Goal: Task Accomplishment & Management: Complete application form

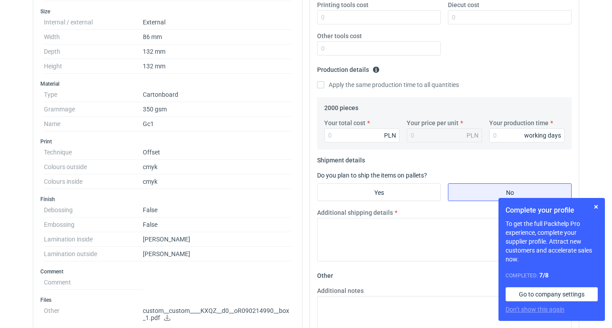
scroll to position [176, 0]
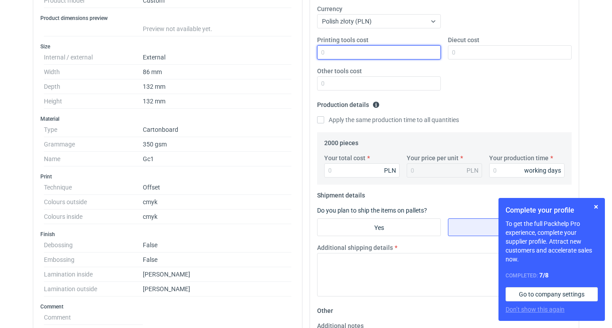
click at [334, 50] on input "Printing tools cost" at bounding box center [379, 52] width 124 height 14
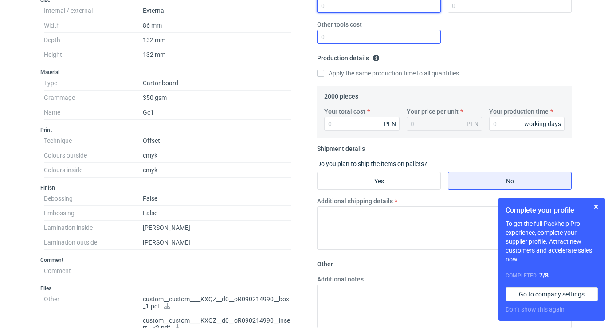
scroll to position [225, 0]
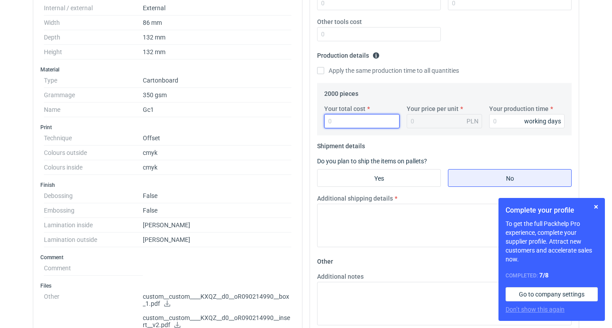
click at [333, 118] on input "Your total cost" at bounding box center [361, 121] width 75 height 14
type input "14"
type input "0.01"
type input "148"
type input "0.07"
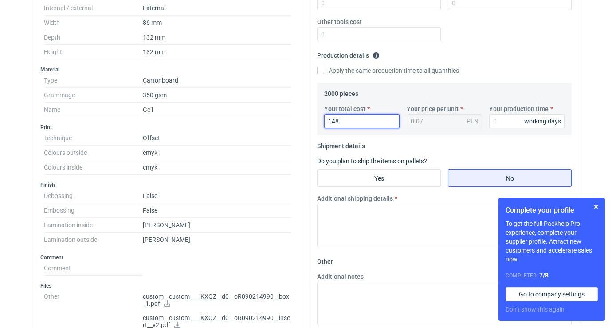
type input "1480"
type input "0.74"
type input "148"
type input "0.07"
type input "14800"
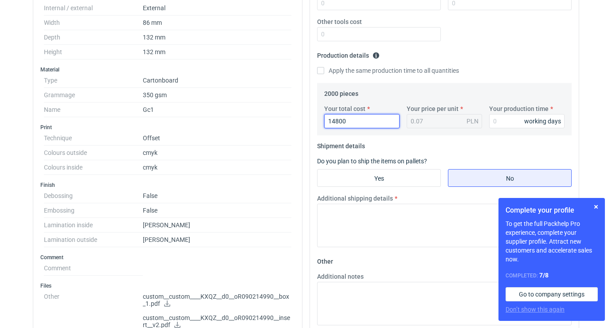
type input "7.4"
type input "14800"
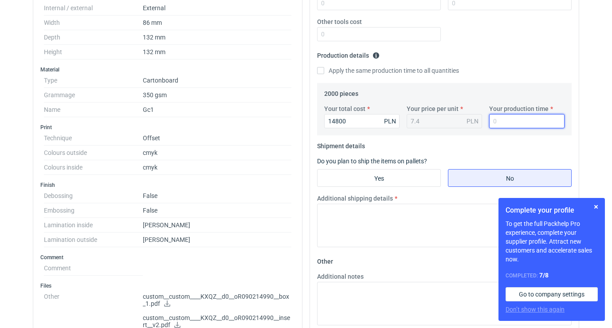
click at [501, 119] on input "Your production time" at bounding box center [526, 121] width 75 height 14
type input "12"
click at [554, 42] on div "Printing tools cost Diecut cost Other tools cost" at bounding box center [444, 17] width 262 height 62
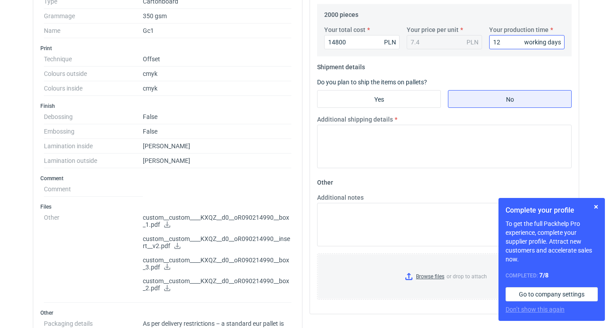
scroll to position [312, 0]
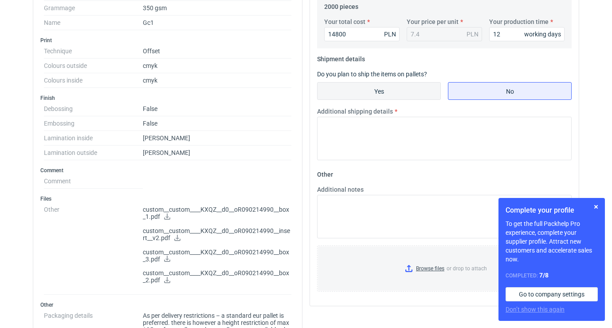
click at [406, 88] on input "Yes" at bounding box center [378, 90] width 123 height 17
radio input "true"
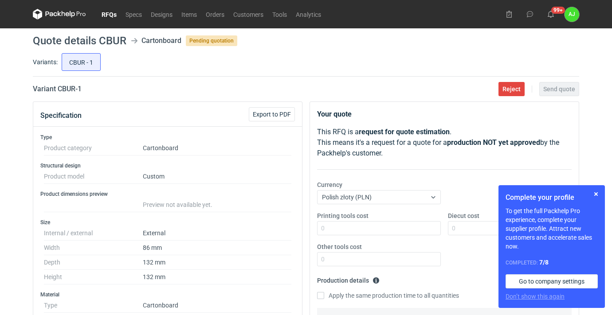
scroll to position [0, 0]
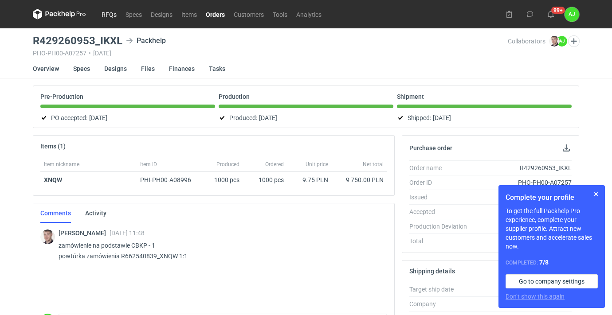
click at [106, 14] on link "RFQs" at bounding box center [109, 14] width 24 height 11
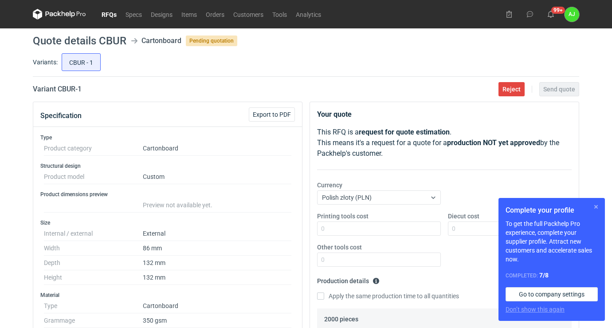
click at [598, 208] on button "button" at bounding box center [595, 206] width 11 height 11
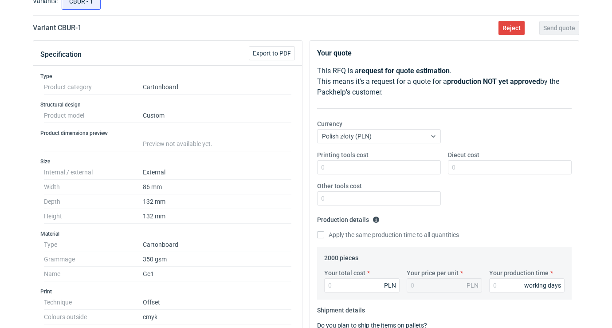
scroll to position [80, 0]
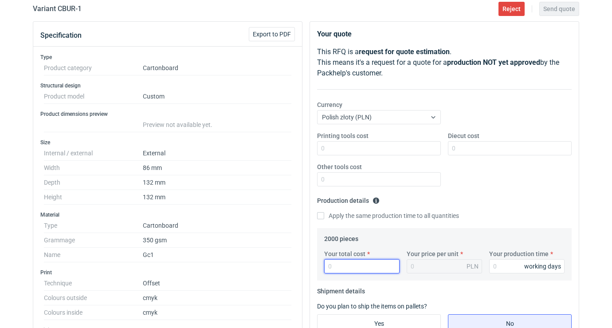
click at [343, 267] on input "Your total cost" at bounding box center [361, 266] width 75 height 14
type input "14"
type input "0.01"
type input "148"
type input "0.07"
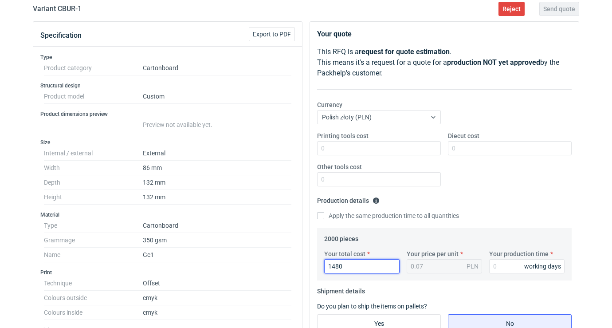
type input "14800"
type input "7.4"
type input "14800"
click at [496, 197] on fieldset "Production details Please provide the expected time of production in working da…" at bounding box center [444, 210] width 254 height 35
click at [496, 267] on input "Your production time" at bounding box center [526, 266] width 75 height 14
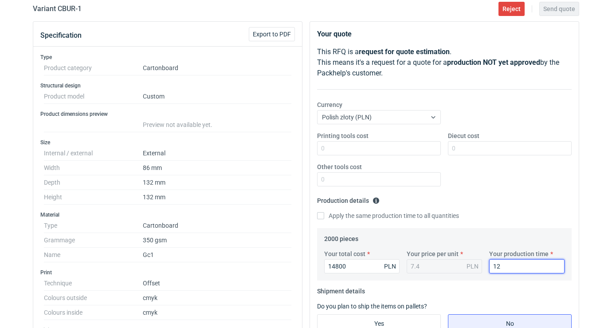
type input "12"
click at [524, 166] on div "Printing tools cost Diecut cost Other tools cost" at bounding box center [444, 162] width 262 height 62
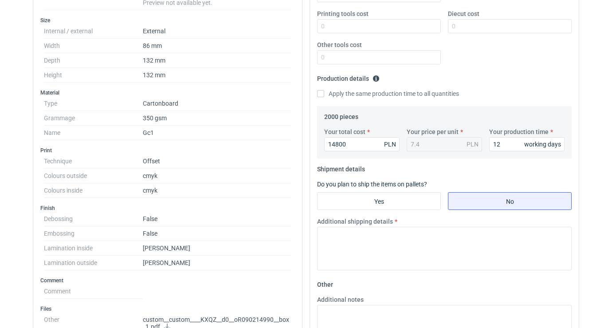
scroll to position [203, 0]
click at [376, 196] on input "Yes" at bounding box center [378, 200] width 123 height 17
radio input "true"
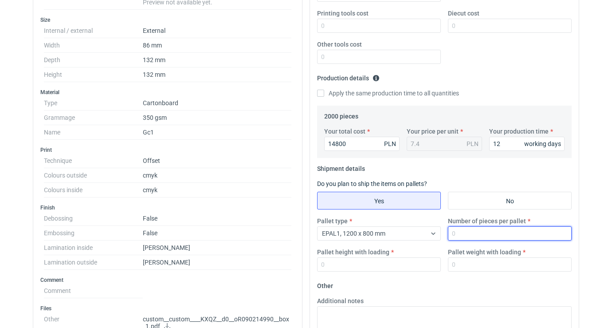
click at [461, 233] on input "Number of pieces per pallet" at bounding box center [510, 233] width 124 height 14
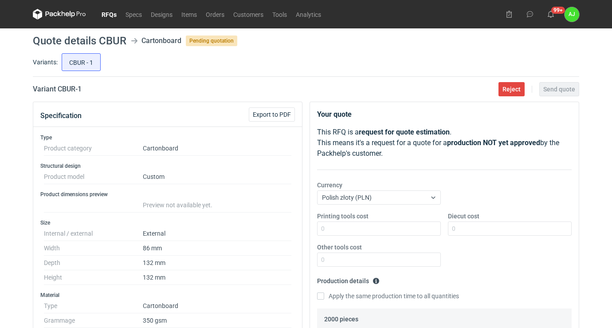
scroll to position [0, 0]
click at [114, 11] on link "RFQs" at bounding box center [109, 14] width 24 height 11
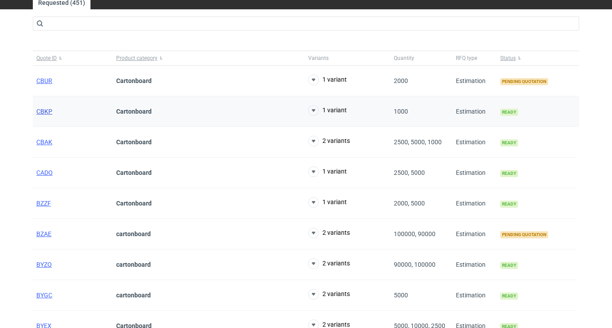
scroll to position [49, 0]
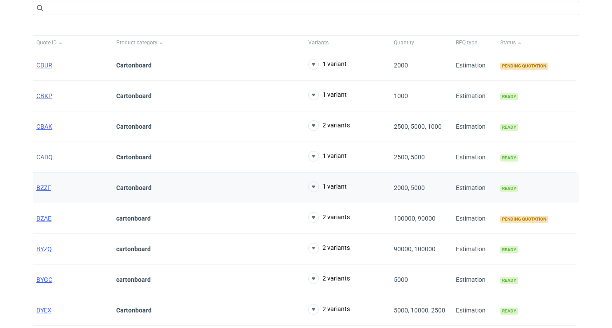
click at [41, 188] on span "BZZF" at bounding box center [43, 187] width 15 height 7
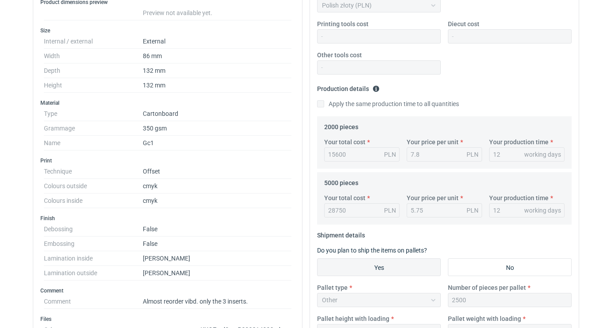
scroll to position [176, 0]
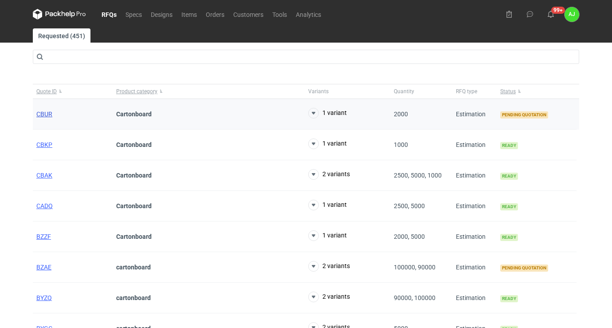
click at [48, 113] on span "CBUR" at bounding box center [44, 113] width 16 height 7
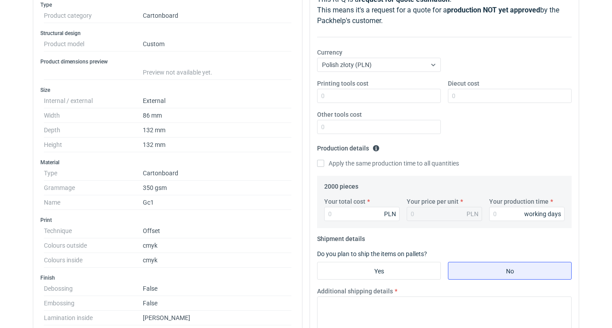
scroll to position [209, 0]
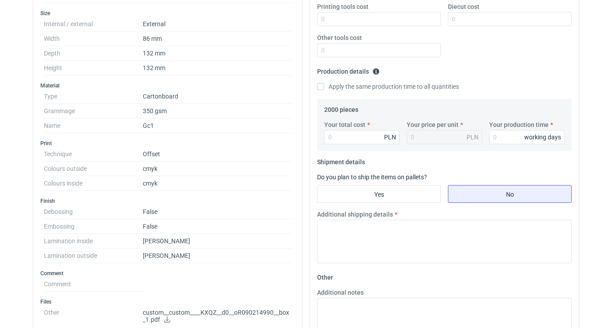
click at [338, 145] on div "Your total cost PLN Your price per unit PLN Your production time working days" at bounding box center [444, 135] width 247 height 31
click at [340, 132] on input "Your total cost" at bounding box center [361, 137] width 75 height 14
type input "156"
type input "0.08"
type input "15600"
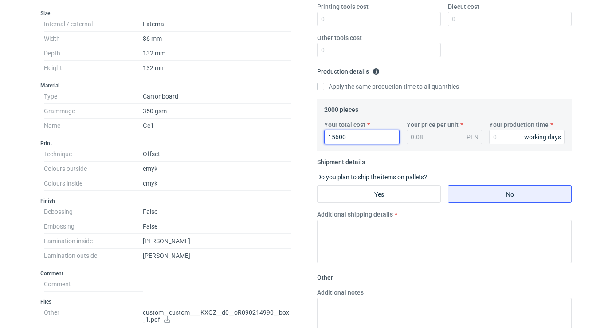
type input "7.8"
type input "15600"
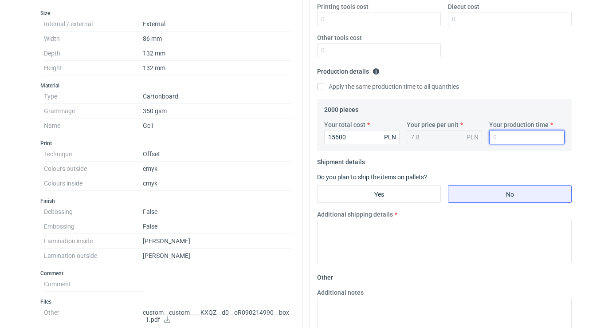
click at [506, 136] on input "Your production time" at bounding box center [526, 137] width 75 height 14
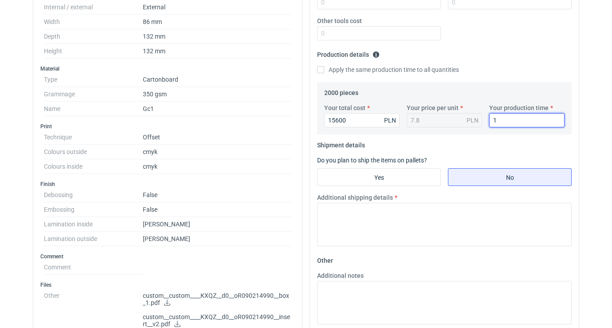
type input "0"
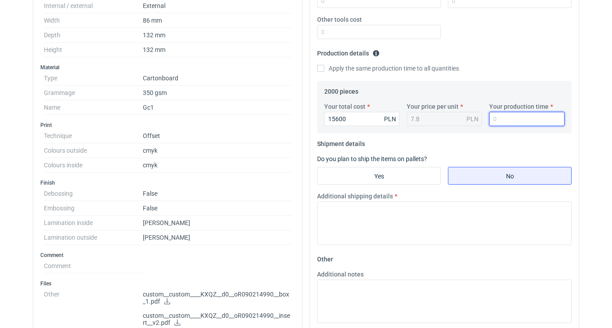
type input "0"
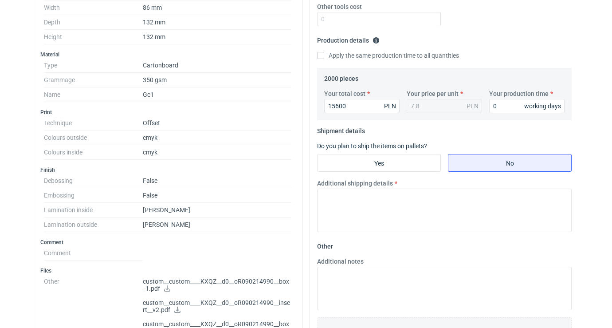
click at [541, 47] on fieldset "Production details Please provide the expected time of production in working da…" at bounding box center [444, 50] width 254 height 35
click at [414, 166] on input "Yes" at bounding box center [378, 162] width 123 height 17
radio input "true"
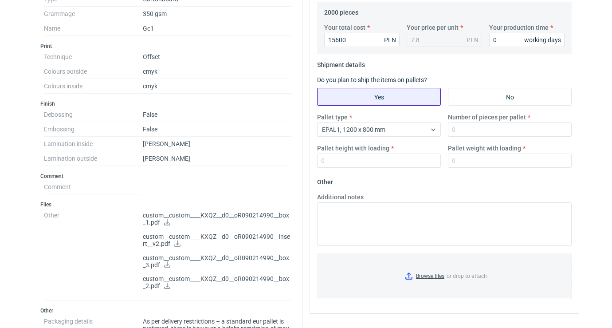
scroll to position [307, 0]
click at [409, 163] on input "Pallet height with loading" at bounding box center [379, 159] width 124 height 14
click at [464, 157] on input "Pallet weight with loading" at bounding box center [510, 159] width 124 height 14
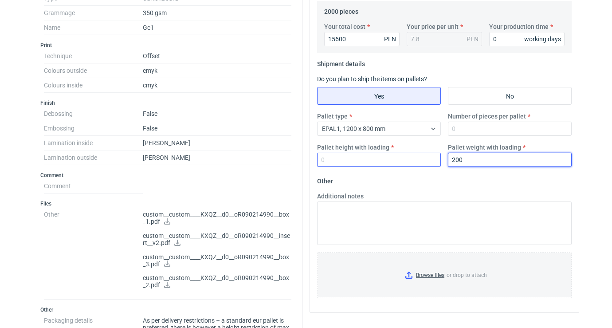
type input "200"
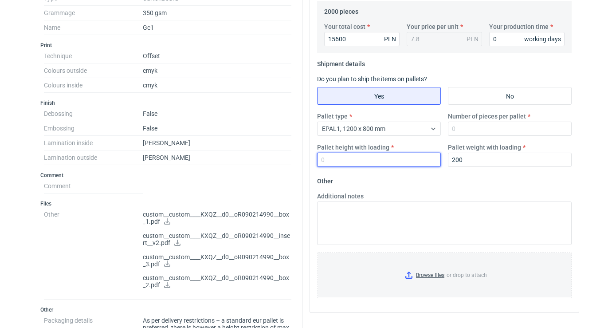
click at [378, 161] on input "Pallet height with loading" at bounding box center [379, 159] width 124 height 14
type input "150"
click at [435, 184] on fieldset "Other Additional notes Browse files or drop to attach" at bounding box center [444, 239] width 254 height 131
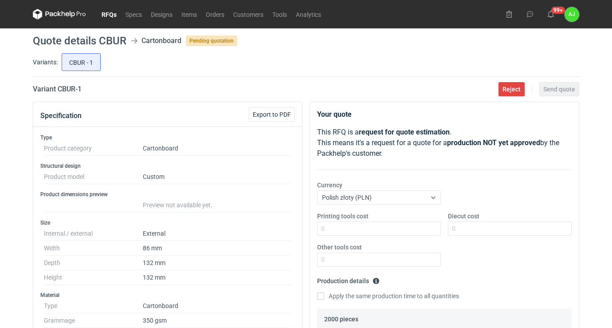
scroll to position [0, 0]
click at [594, 156] on div "RFQs Specs Designs Items Orders Customers Tools Analytics 99+ AJ Anna Jesiołkie…" at bounding box center [306, 164] width 612 height 328
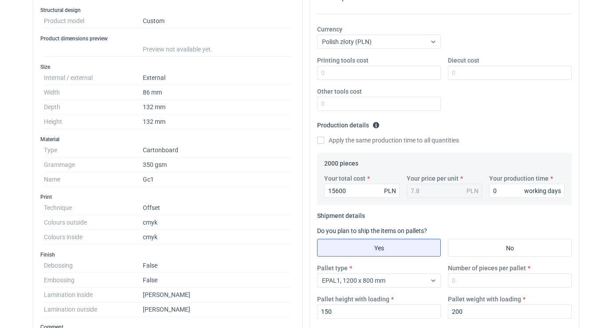
scroll to position [156, 0]
click at [497, 188] on input "0" at bounding box center [526, 191] width 75 height 14
click at [451, 281] on input "Number of pieces per pallet" at bounding box center [510, 280] width 124 height 14
type input "2000"
click at [502, 192] on input "0" at bounding box center [526, 191] width 75 height 14
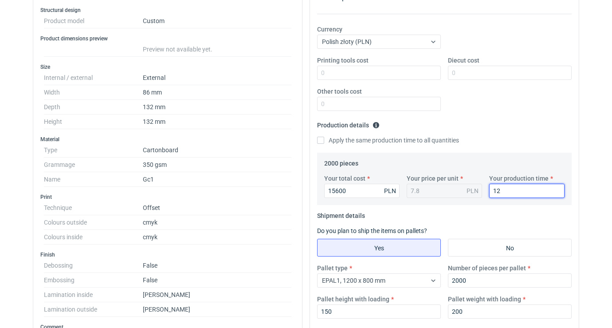
type input "12"
click at [585, 172] on html "RFQs Specs Designs Items Orders Customers Tools Analytics 99+ AJ Anna Jesiołkie…" at bounding box center [306, 8] width 612 height 328
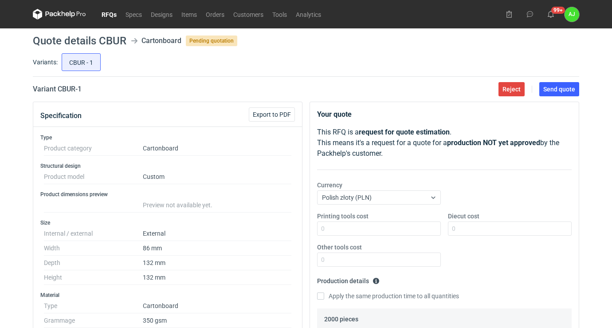
scroll to position [0, 0]
click at [563, 89] on span "Send quote" at bounding box center [559, 89] width 32 height 6
